Goal: Communication & Community: Participate in discussion

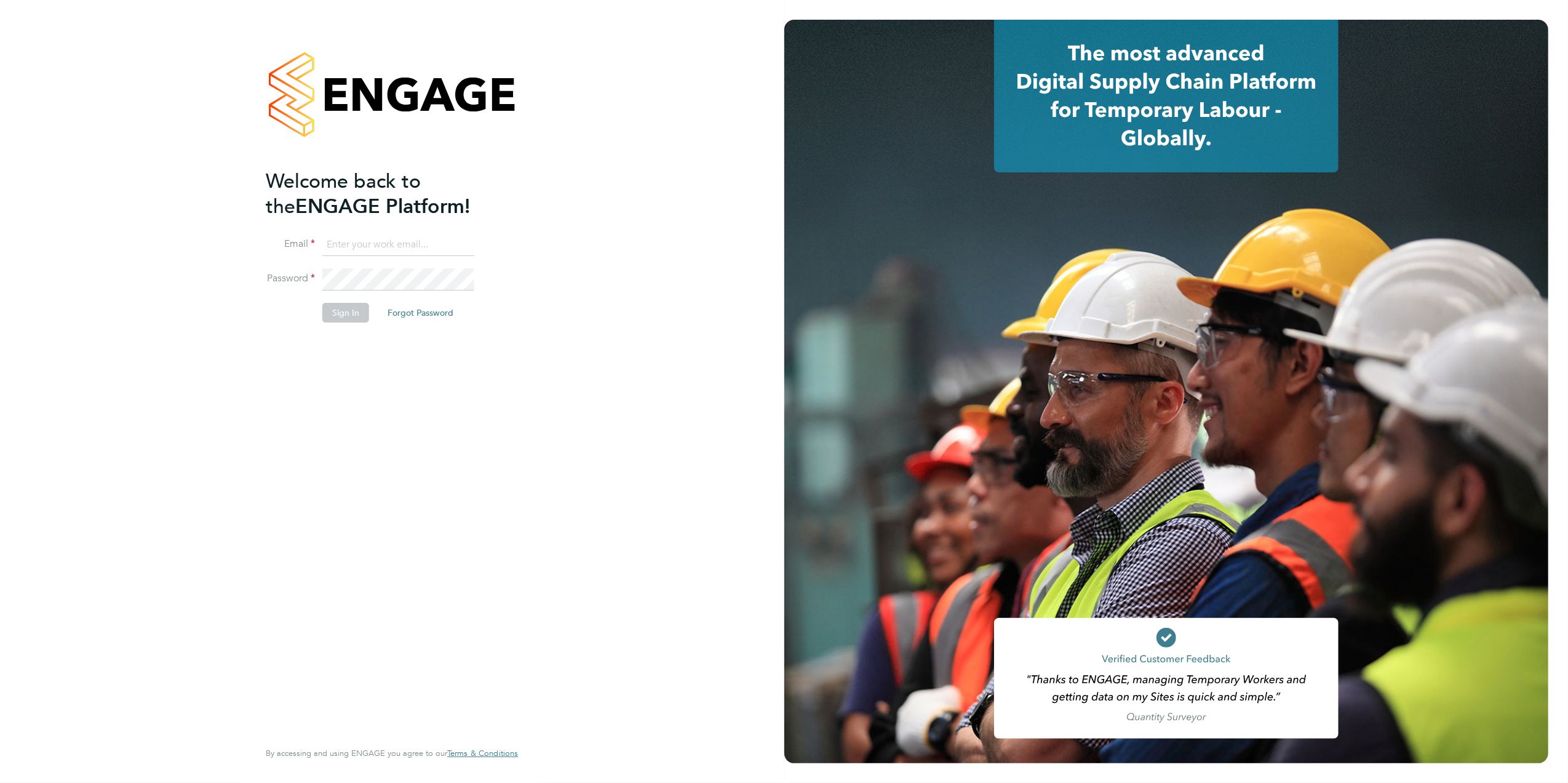
type input "caroline.waithera@bluearrow.co.uk"
click at [339, 309] on button "Sign In" at bounding box center [345, 313] width 47 height 20
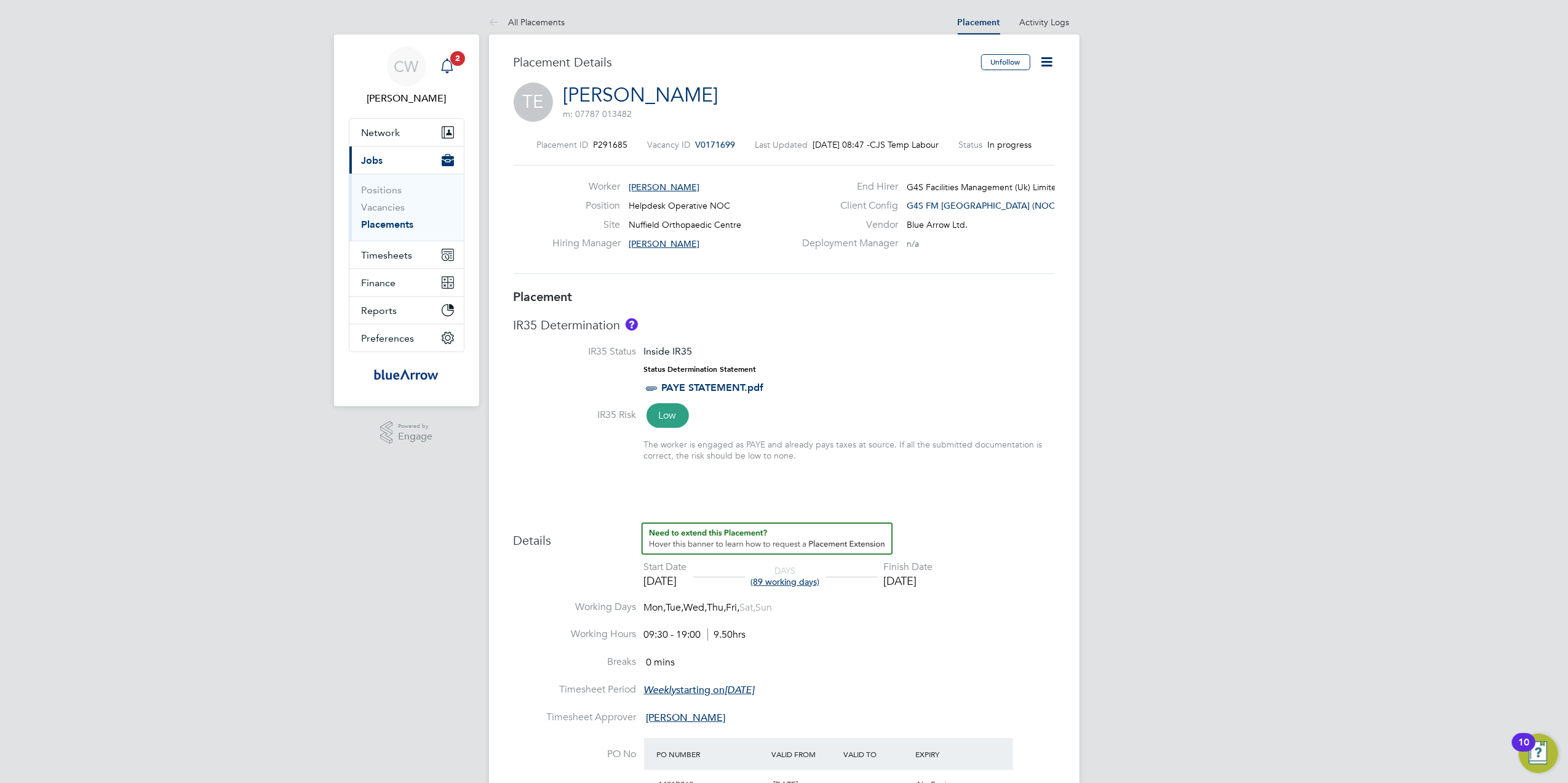
click at [450, 60] on app-alerts-badge "2" at bounding box center [457, 58] width 16 height 16
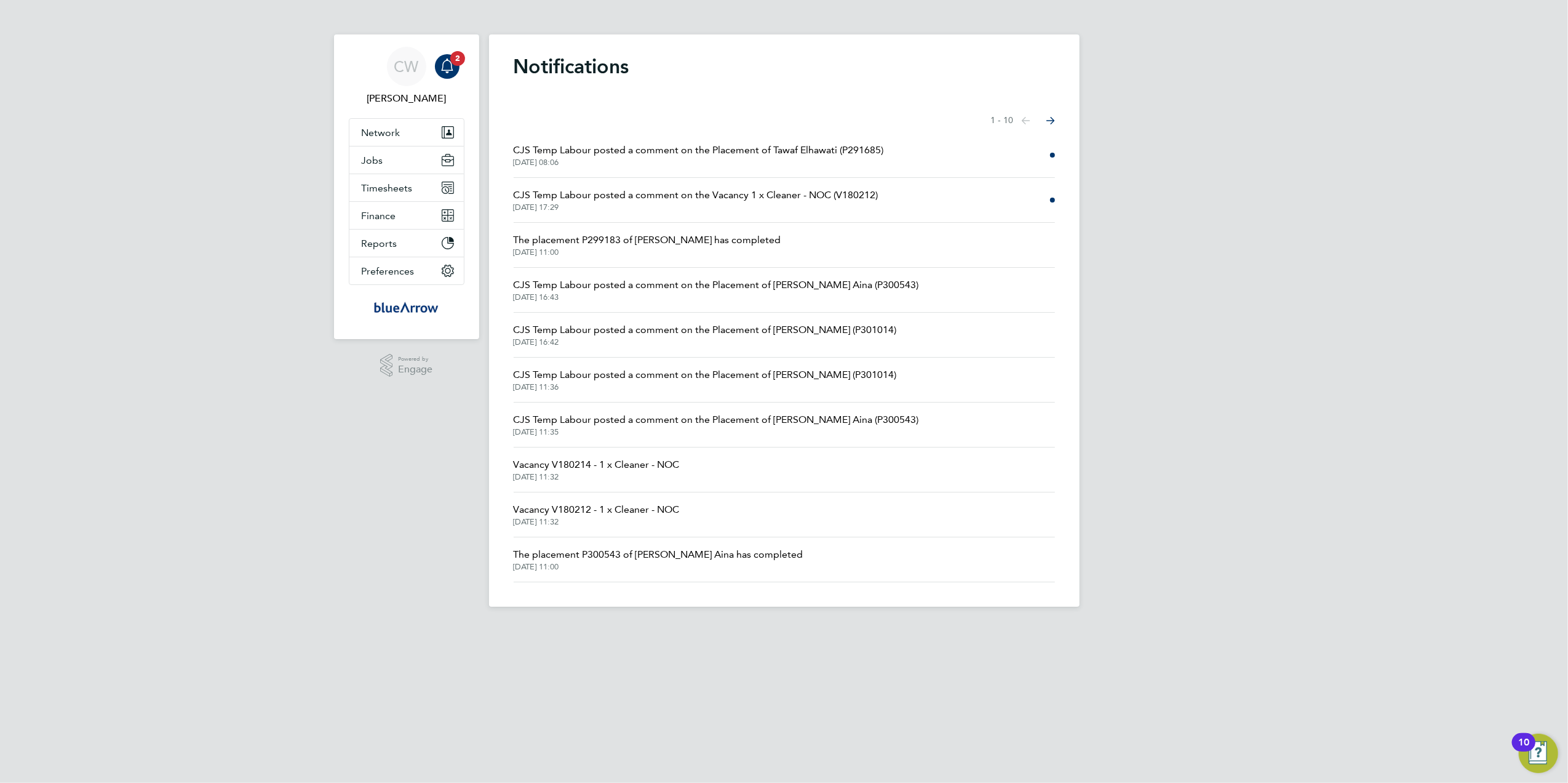
click at [729, 149] on span "CJS Temp Labour posted a comment on the Placement of Tawaf Elhawati (P291685)" at bounding box center [699, 150] width 370 height 14
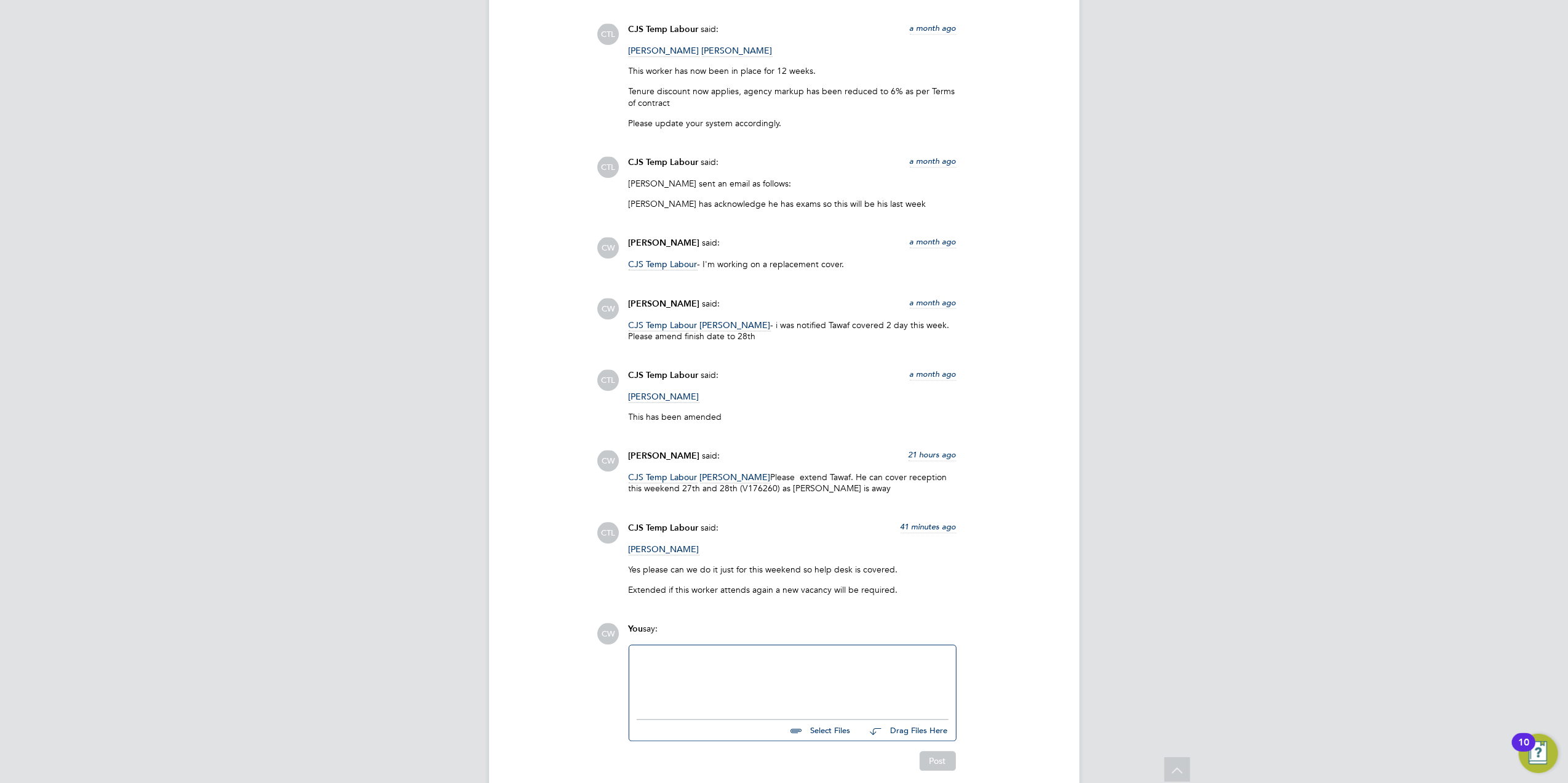
click at [695, 675] on div at bounding box center [792, 678] width 312 height 53
click at [699, 636] on span "CJS Temp Labour" at bounding box center [701, 633] width 58 height 10
click at [775, 628] on div "[PERSON_NAME]" at bounding box center [810, 624] width 123 height 12
drag, startPoint x: 730, startPoint y: 677, endPoint x: 678, endPoint y: 675, distance: 52.0
click at [678, 675] on div "@CJS Temp Labour ​ @[PERSON_NAME] ​ - Thank you. It was only for this weekendas…" at bounding box center [792, 678] width 312 height 53
